Goal: Information Seeking & Learning: Check status

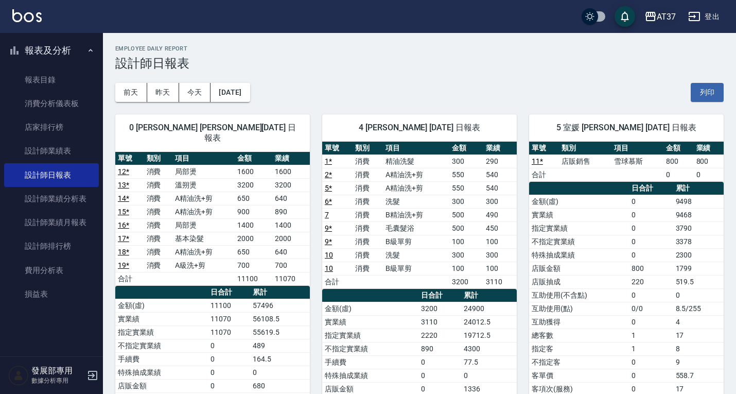
click at [666, 15] on div "AT37" at bounding box center [666, 16] width 19 height 13
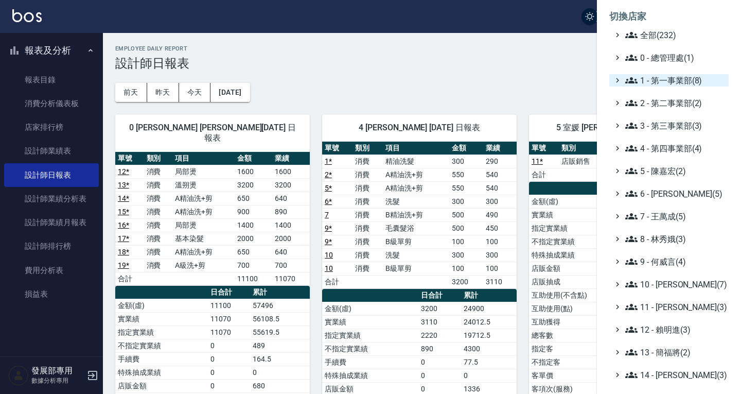
click at [666, 80] on span "1 - 第一事業部(8)" at bounding box center [674, 80] width 99 height 12
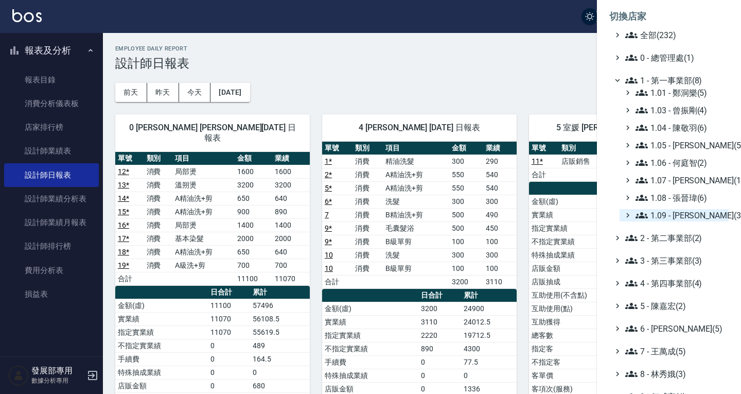
click at [675, 215] on span "1.09 - [PERSON_NAME](3)" at bounding box center [679, 215] width 89 height 12
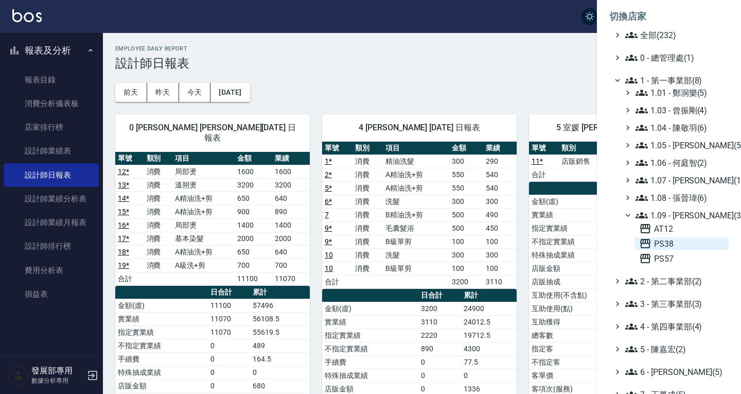
click at [677, 247] on span "PS38" at bounding box center [681, 243] width 85 height 12
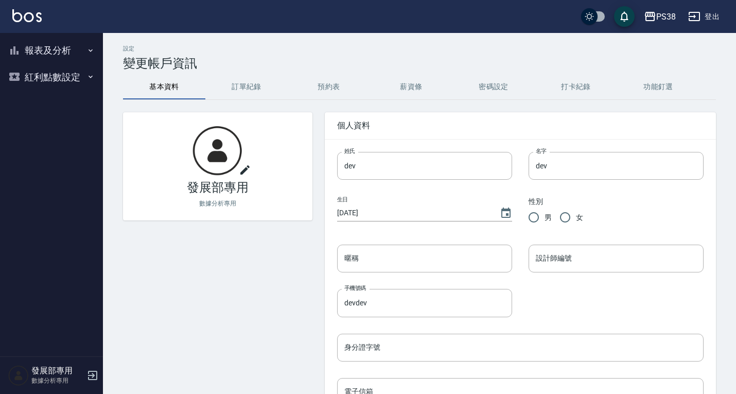
click at [58, 47] on button "報表及分析" at bounding box center [51, 50] width 95 height 27
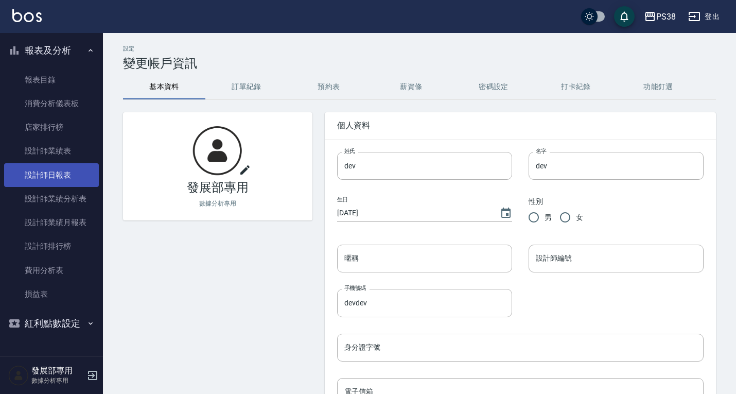
click at [69, 175] on link "設計師日報表" at bounding box center [51, 175] width 95 height 24
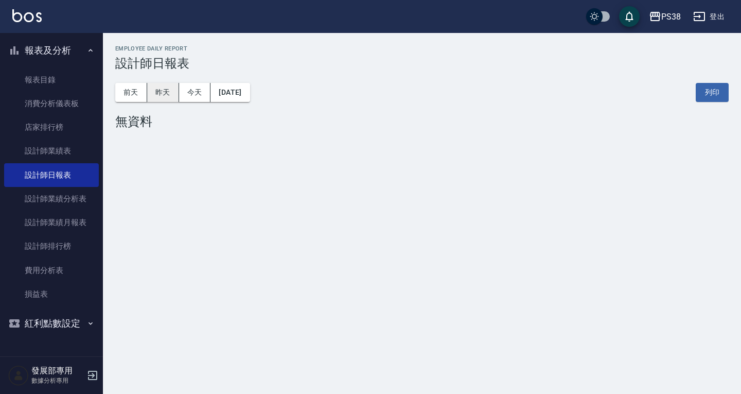
click at [157, 92] on button "昨天" at bounding box center [163, 92] width 32 height 19
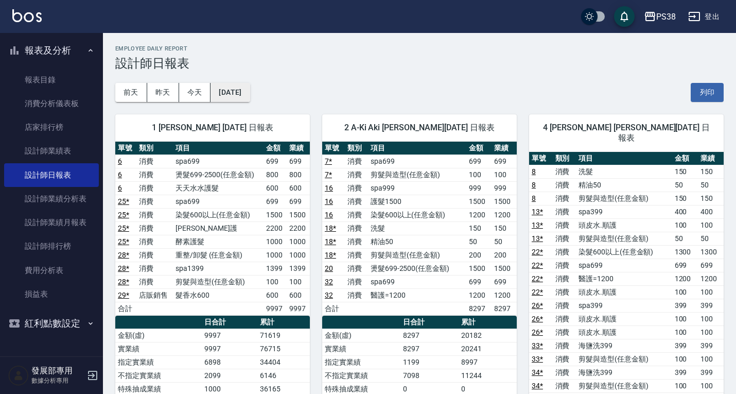
click at [247, 88] on button "2025/09/08" at bounding box center [229, 92] width 39 height 19
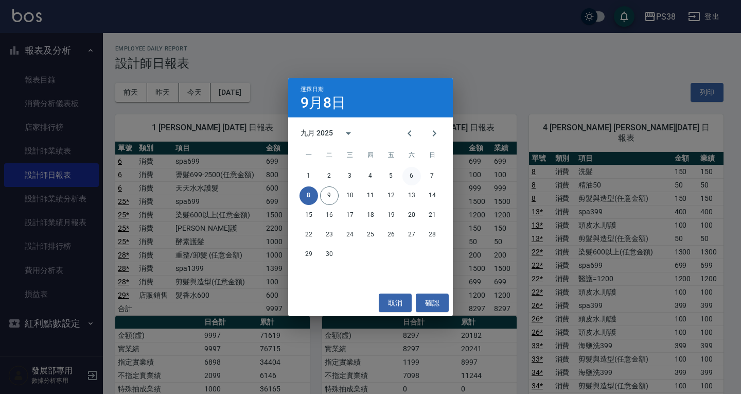
click at [415, 172] on button "6" at bounding box center [411, 176] width 19 height 19
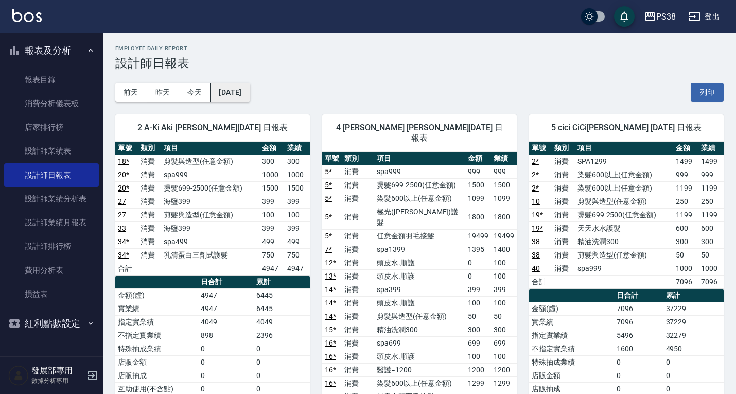
click at [243, 93] on button "2025/09/06" at bounding box center [229, 92] width 39 height 19
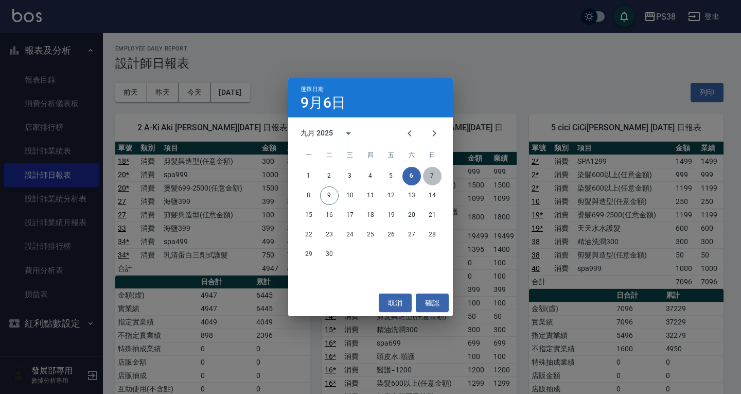
click at [429, 172] on button "7" at bounding box center [432, 176] width 19 height 19
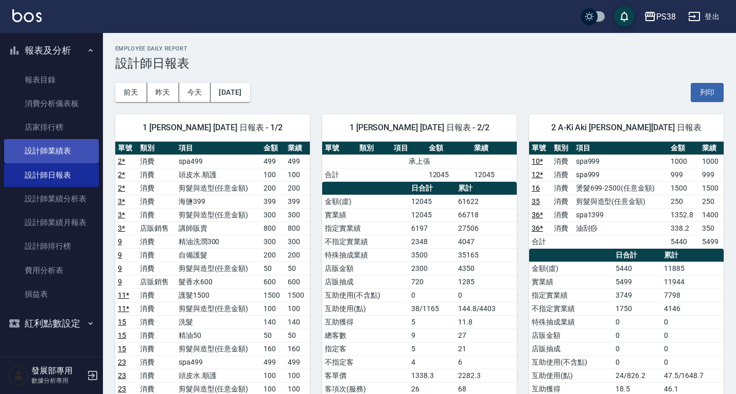
click at [57, 150] on link "設計師業績表" at bounding box center [51, 151] width 95 height 24
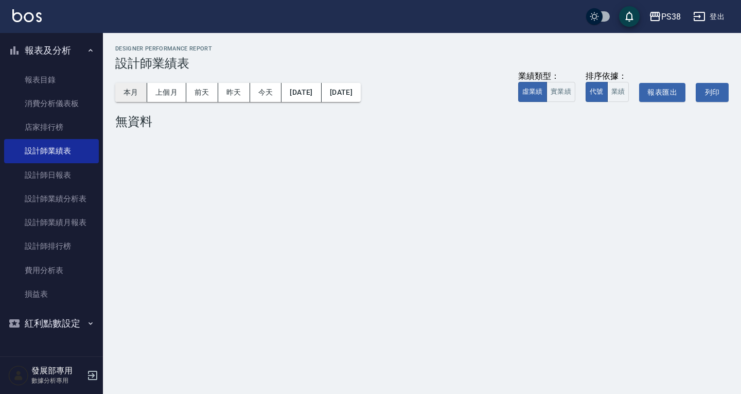
click at [126, 91] on button "本月" at bounding box center [131, 92] width 32 height 19
